Goal: Find specific page/section: Find specific page/section

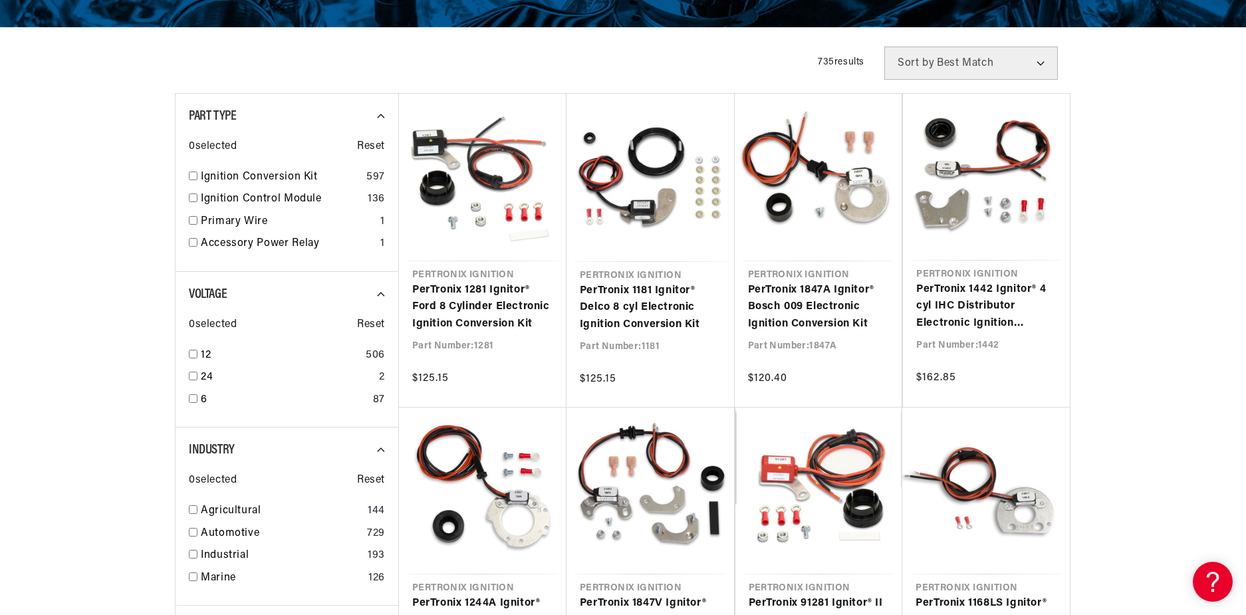
scroll to position [266, 0]
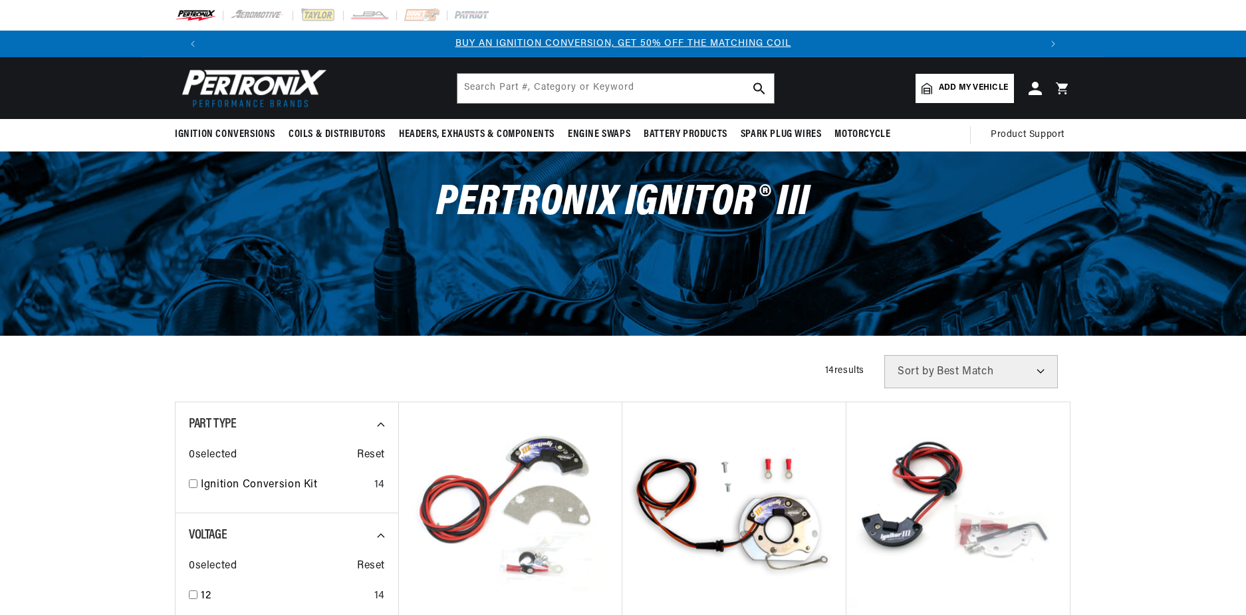
click at [770, 212] on span "PerTronix Ignitor® III" at bounding box center [623, 202] width 374 height 43
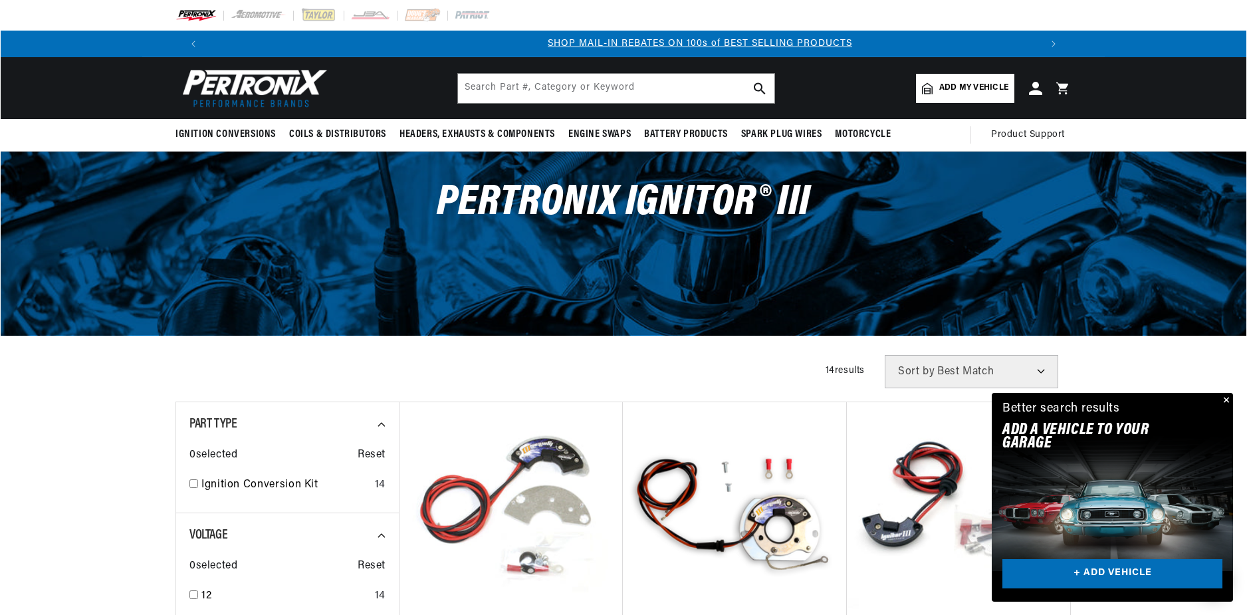
scroll to position [0, 830]
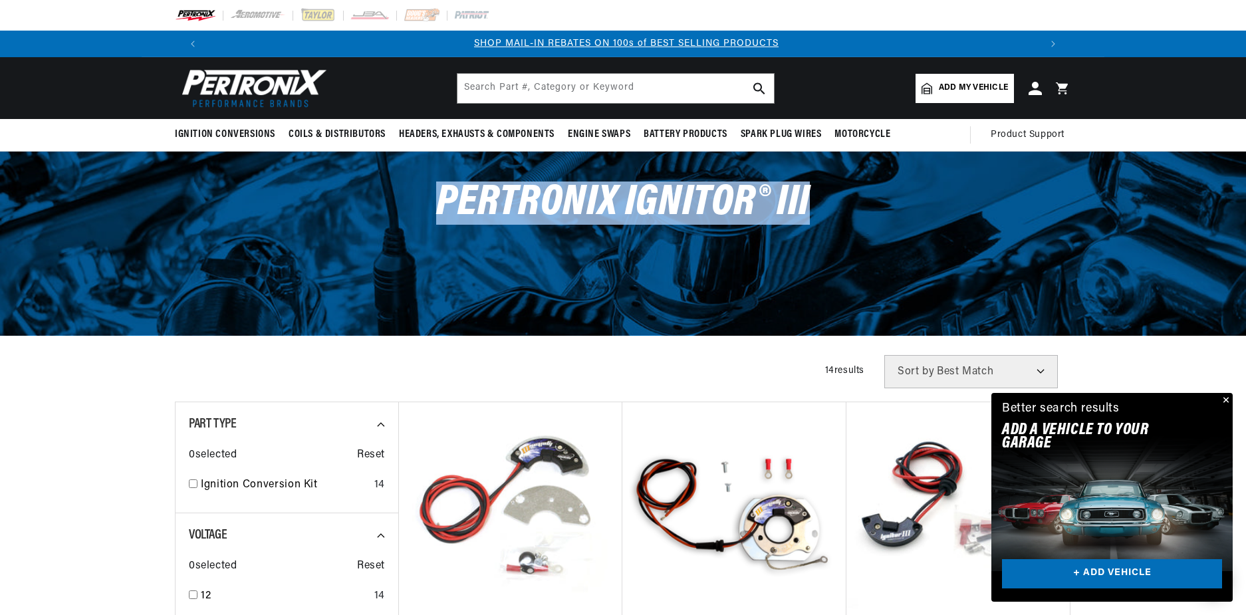
drag, startPoint x: 440, startPoint y: 200, endPoint x: 814, endPoint y: 200, distance: 373.6
click at [814, 200] on div "PerTronix Ignitor® III" at bounding box center [623, 210] width 963 height 116
copy span "PerTronix Ignitor® III"
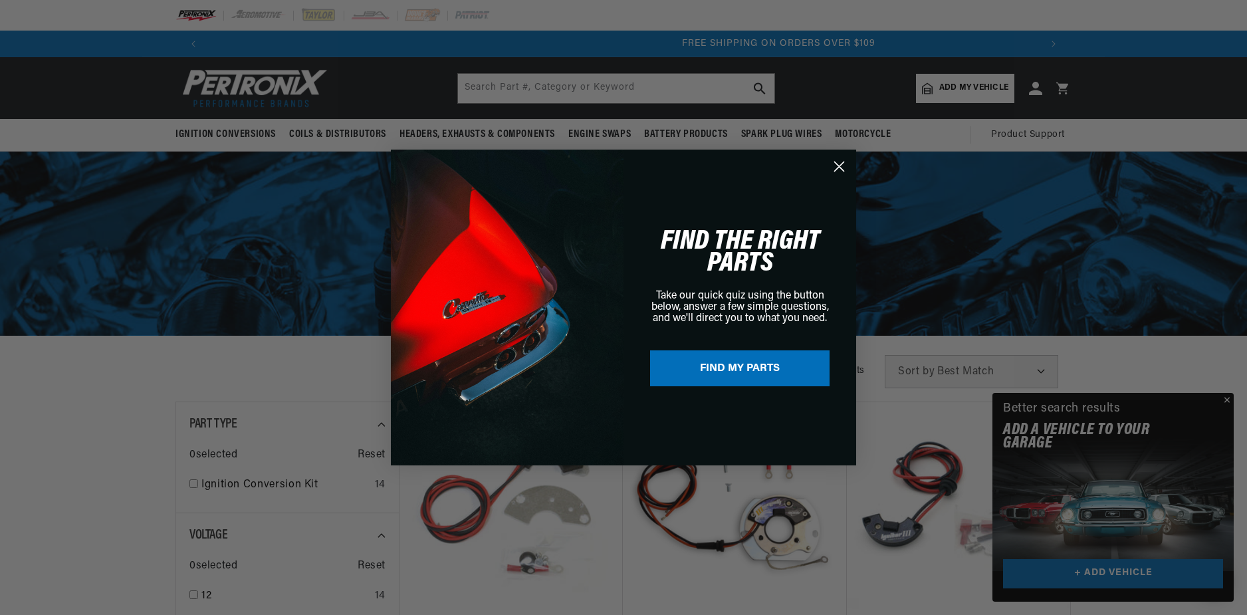
scroll to position [0, 1660]
